Goal: Communication & Community: Answer question/provide support

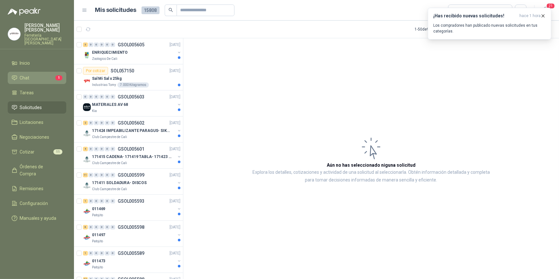
click at [25, 74] on span "Chat" at bounding box center [25, 77] width 10 height 7
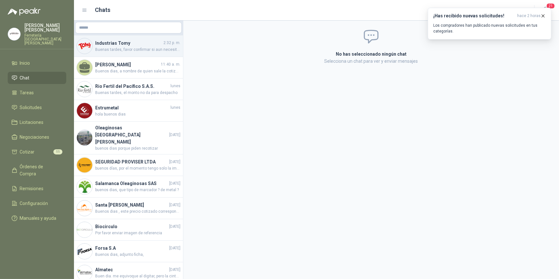
click at [119, 48] on span "Buenas tardes, favor confirmar si aun necesitan este requerimiento" at bounding box center [137, 50] width 85 height 6
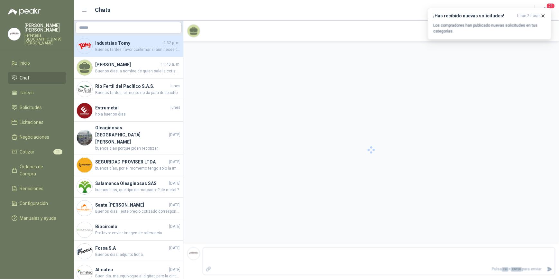
scroll to position [96, 0]
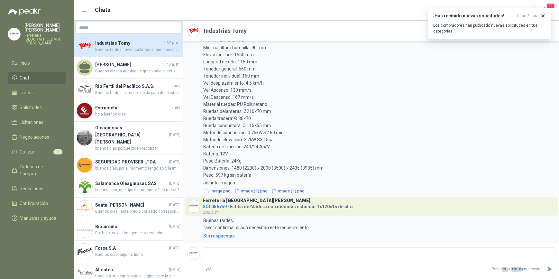
click at [49, 29] on p "[PERSON_NAME]" at bounding box center [45, 27] width 42 height 9
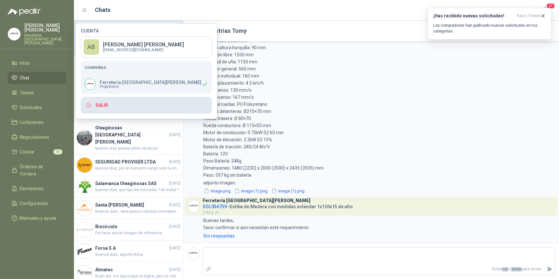
click at [112, 104] on button "Salir" at bounding box center [146, 105] width 131 height 17
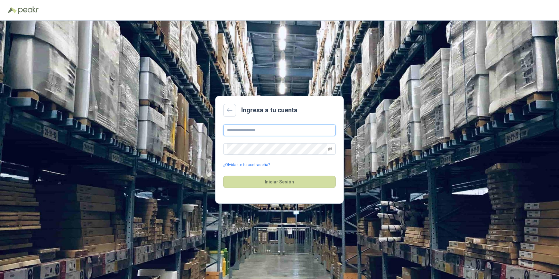
type input "**********"
